Goal: Information Seeking & Learning: Learn about a topic

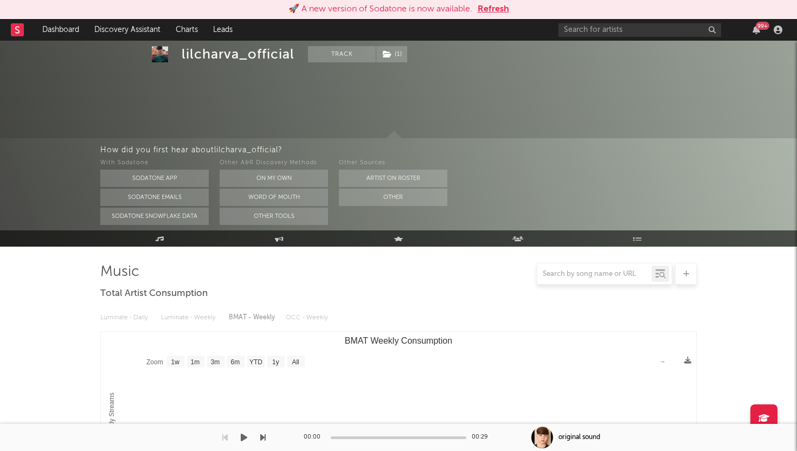
select select "1w"
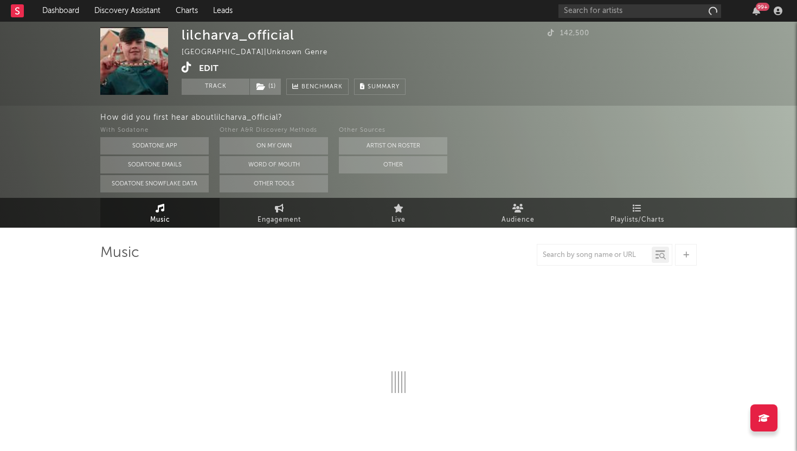
select select "1w"
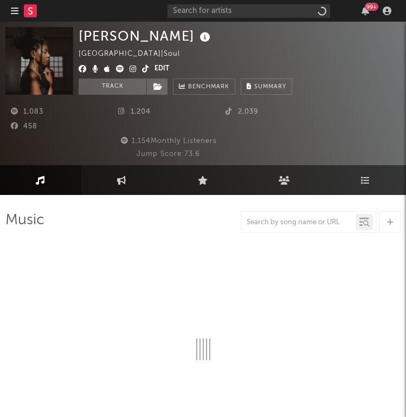
select select "1w"
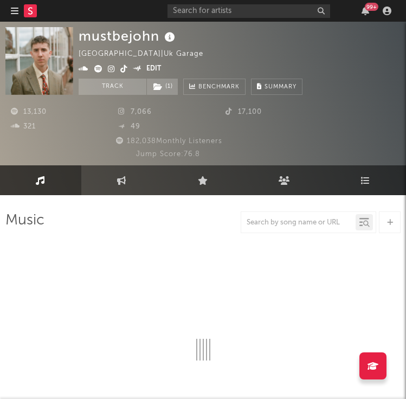
select select "6m"
